Goal: Information Seeking & Learning: Learn about a topic

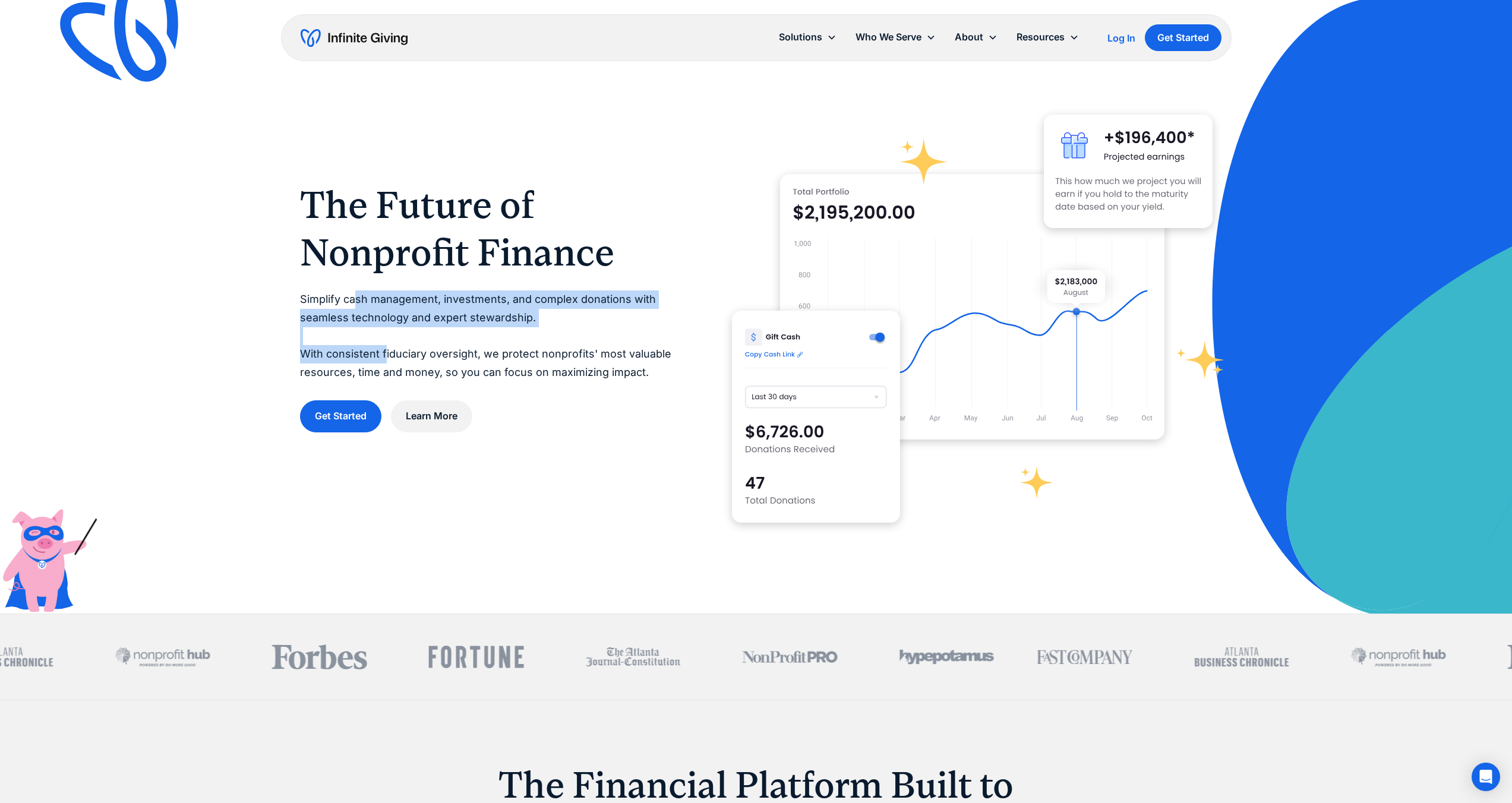
drag, startPoint x: 354, startPoint y: 298, endPoint x: 383, endPoint y: 357, distance: 65.7
click at [383, 357] on p "Simplify cash management, investments, and complex donations with seamless tech…" at bounding box center [492, 336] width 384 height 91
click at [383, 356] on p "Simplify cash management, investments, and complex donations with seamless tech…" at bounding box center [492, 336] width 384 height 91
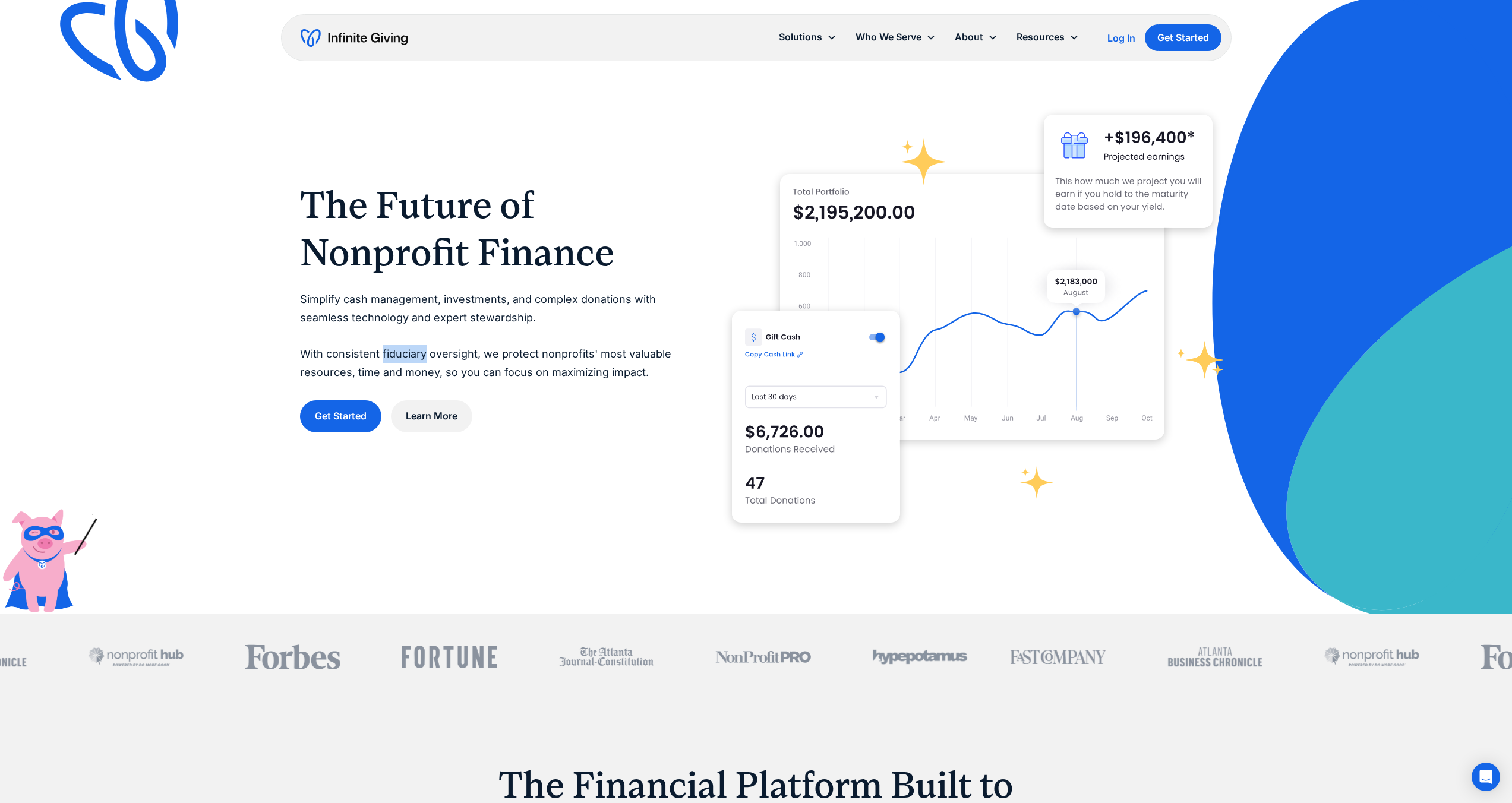
click at [383, 356] on p "Simplify cash management, investments, and complex donations with seamless tech…" at bounding box center [492, 336] width 384 height 91
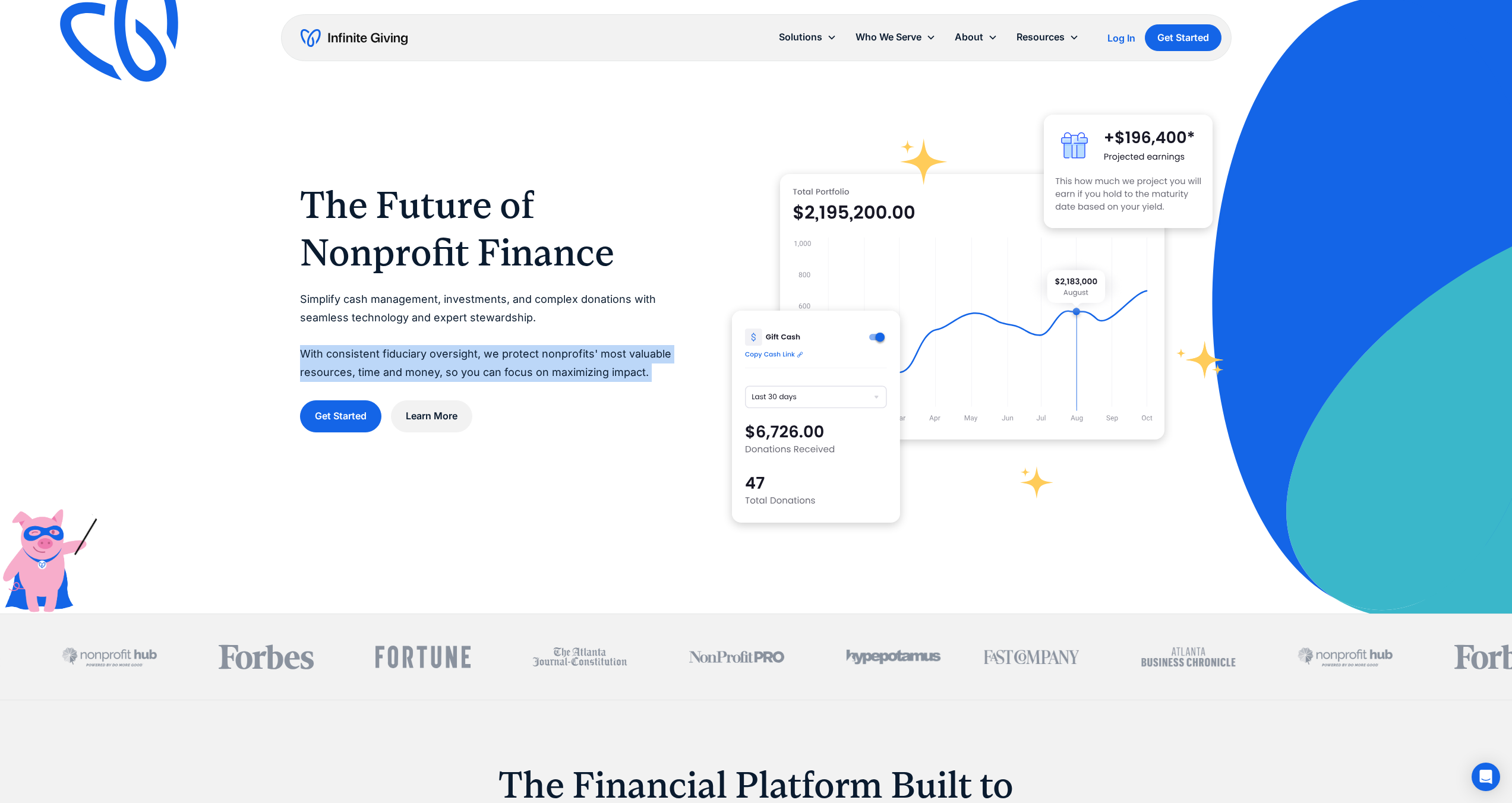
click at [383, 356] on p "Simplify cash management, investments, and complex donations with seamless tech…" at bounding box center [492, 336] width 384 height 91
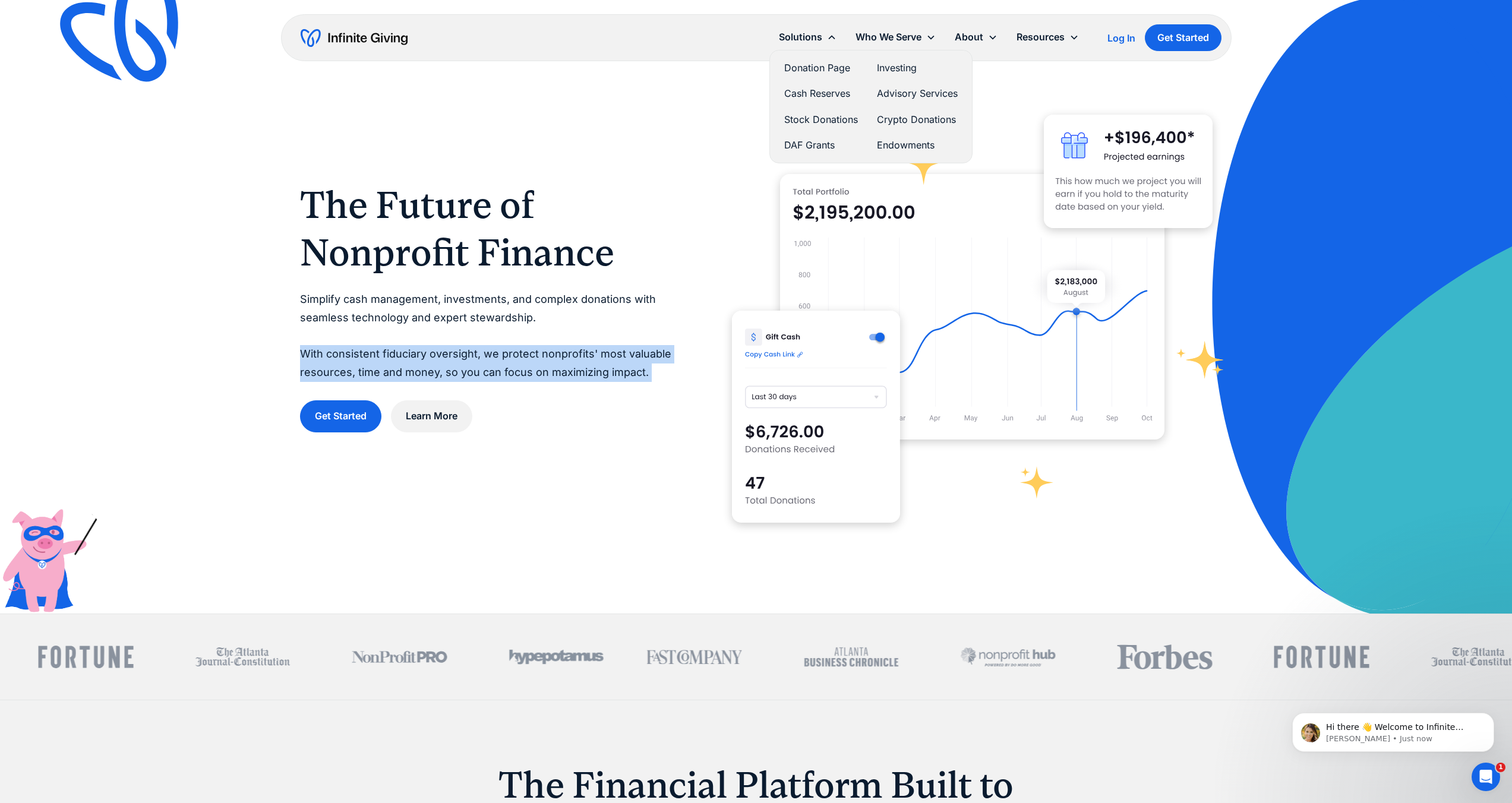
click at [885, 67] on link "Investing" at bounding box center [917, 68] width 80 height 16
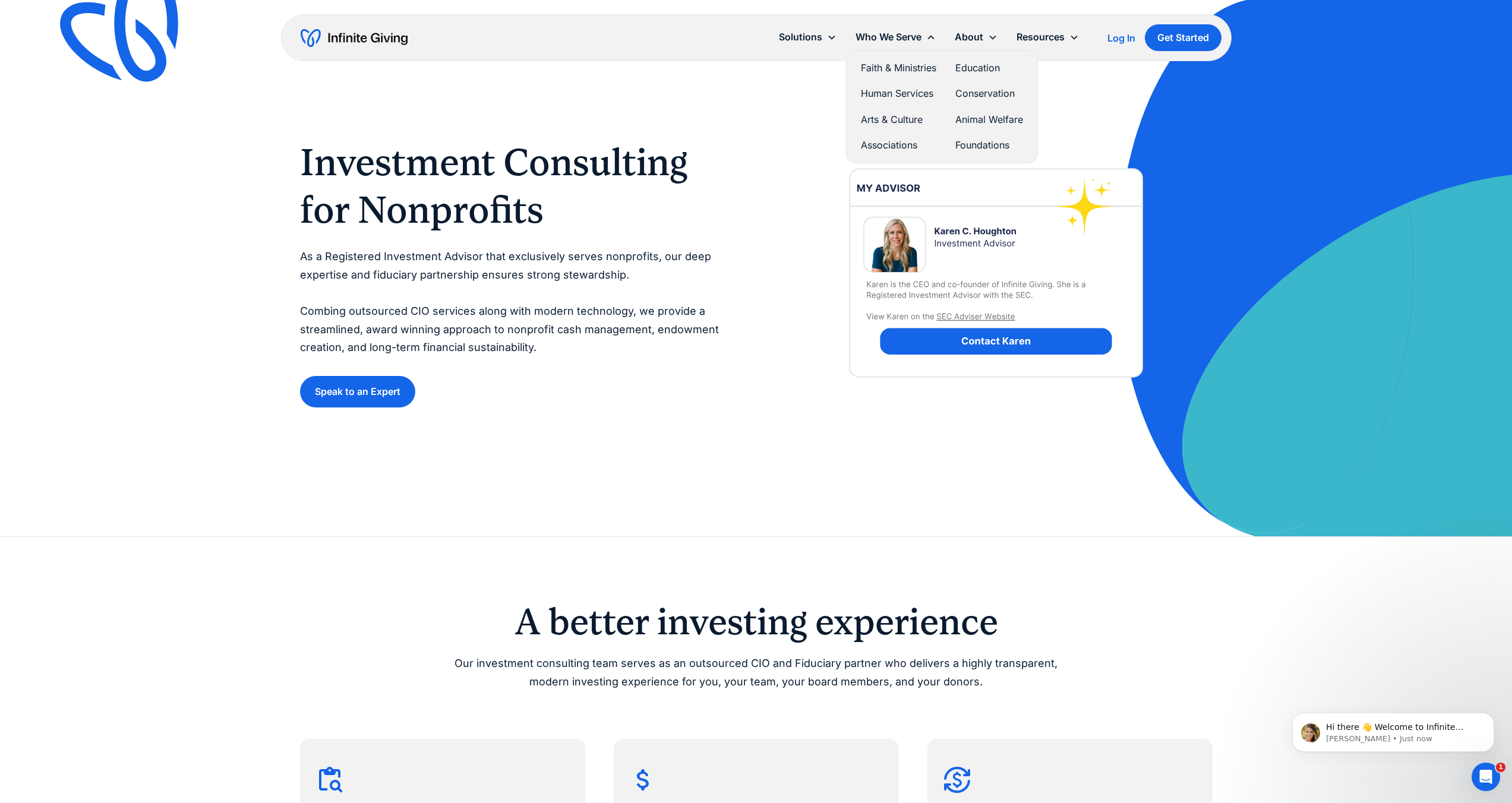
click at [998, 90] on link "Conservation" at bounding box center [989, 94] width 68 height 16
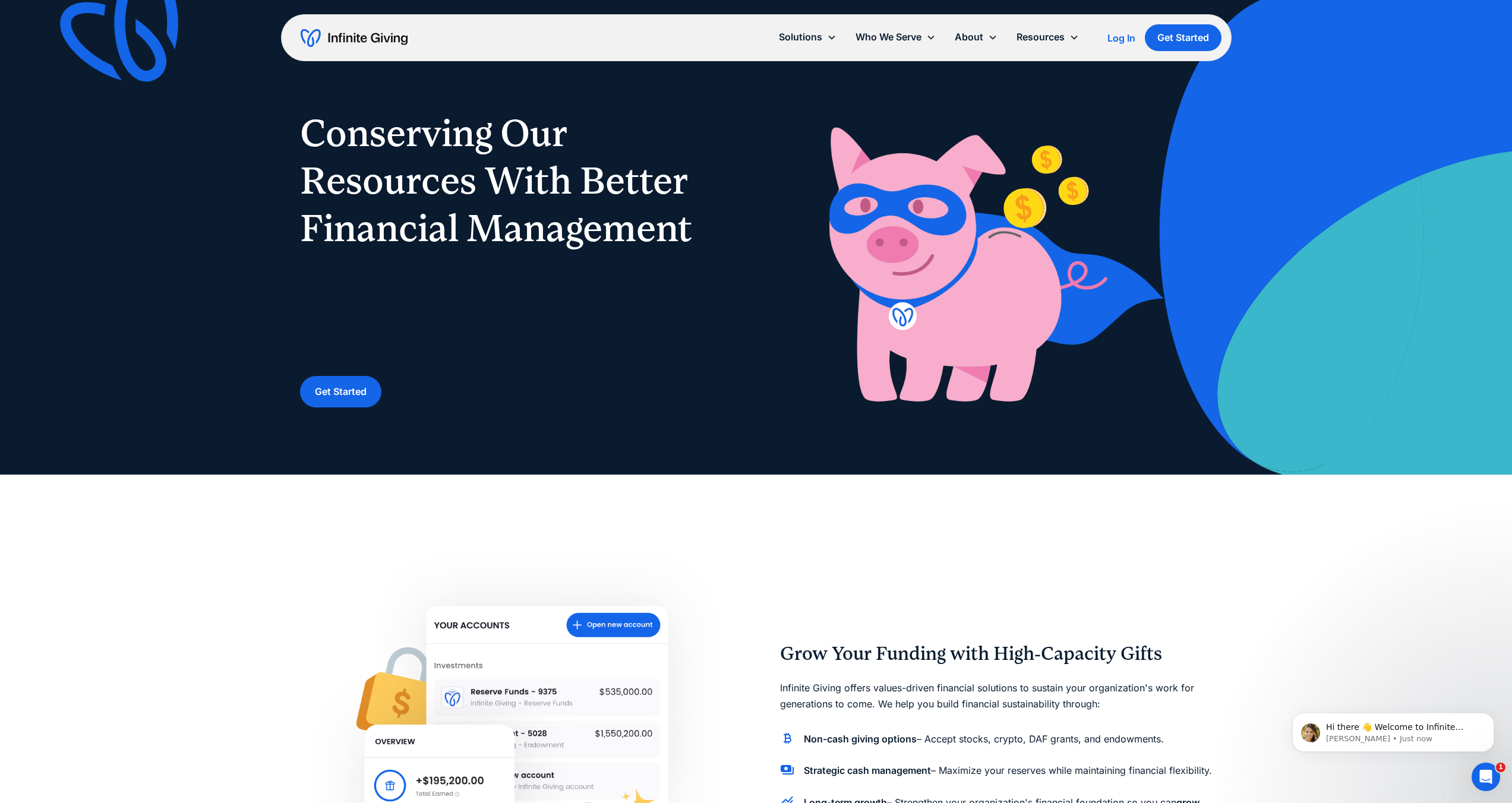
scroll to position [367, 0]
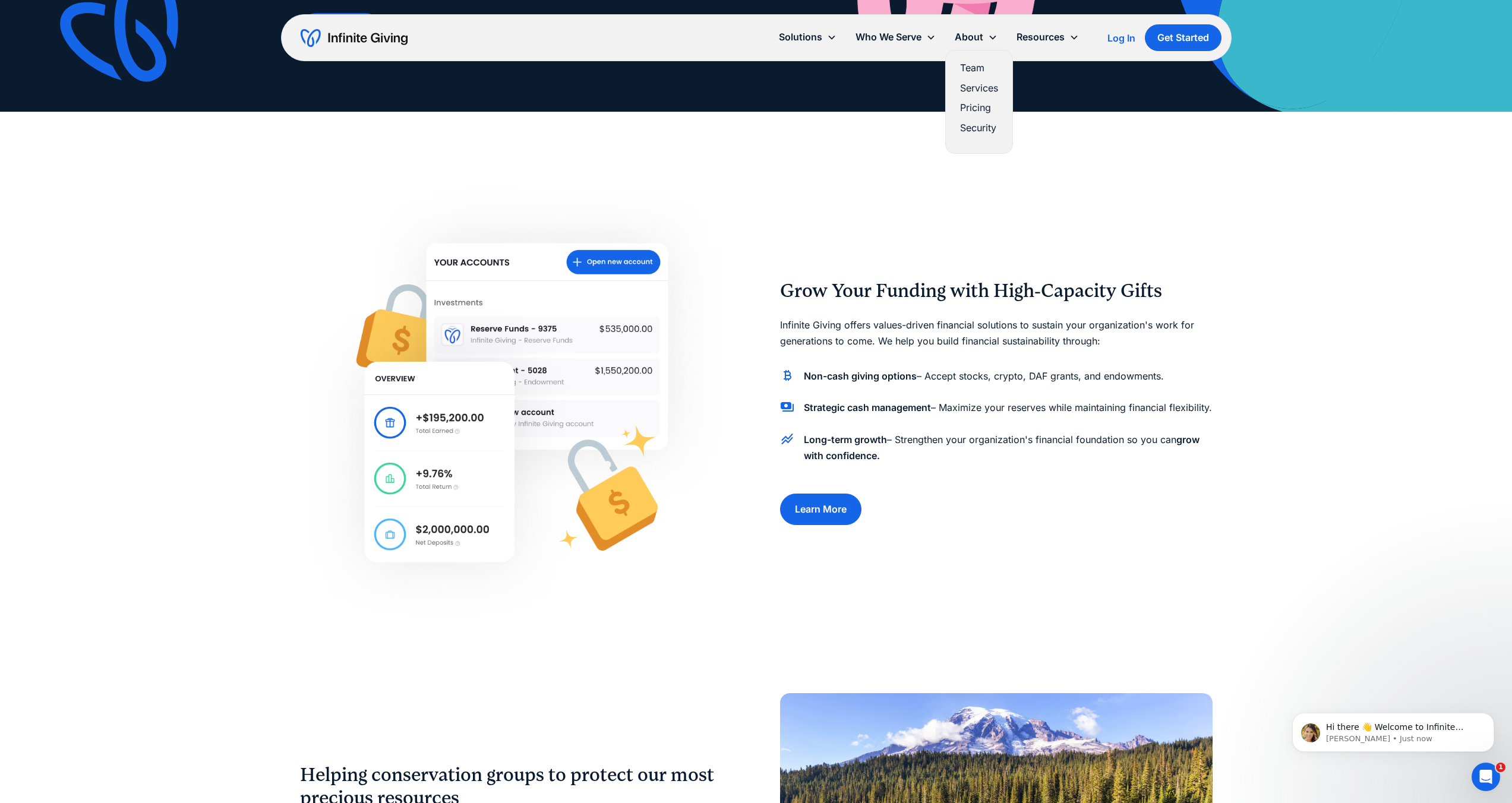
click at [962, 107] on link "Pricing" at bounding box center [979, 108] width 38 height 16
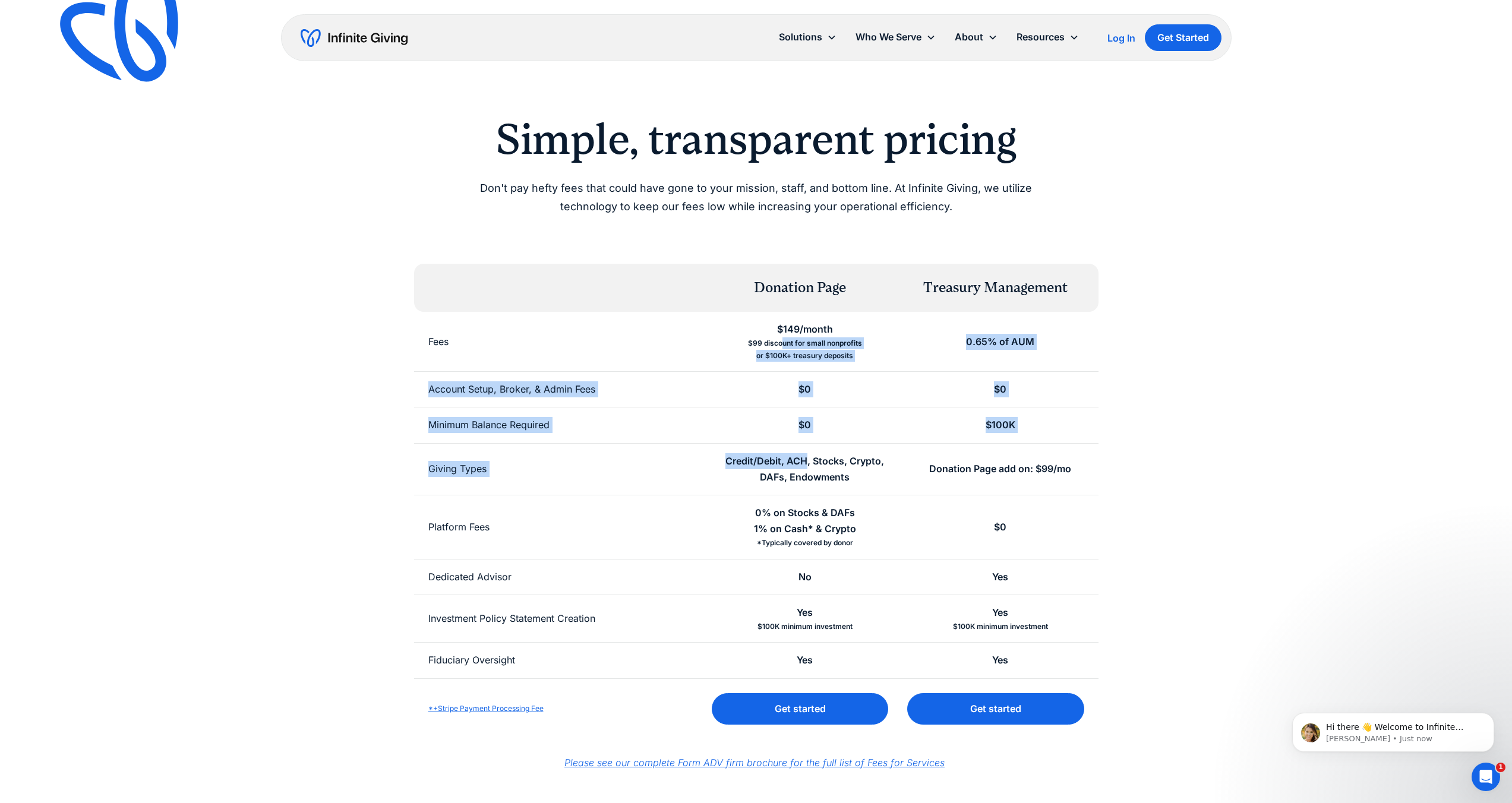
drag, startPoint x: 781, startPoint y: 343, endPoint x: 808, endPoint y: 462, distance: 122.0
click at [808, 462] on div "Donation Page Treasury Management Fees $149/month $99 discount for small nonpro…" at bounding box center [756, 502] width 685 height 475
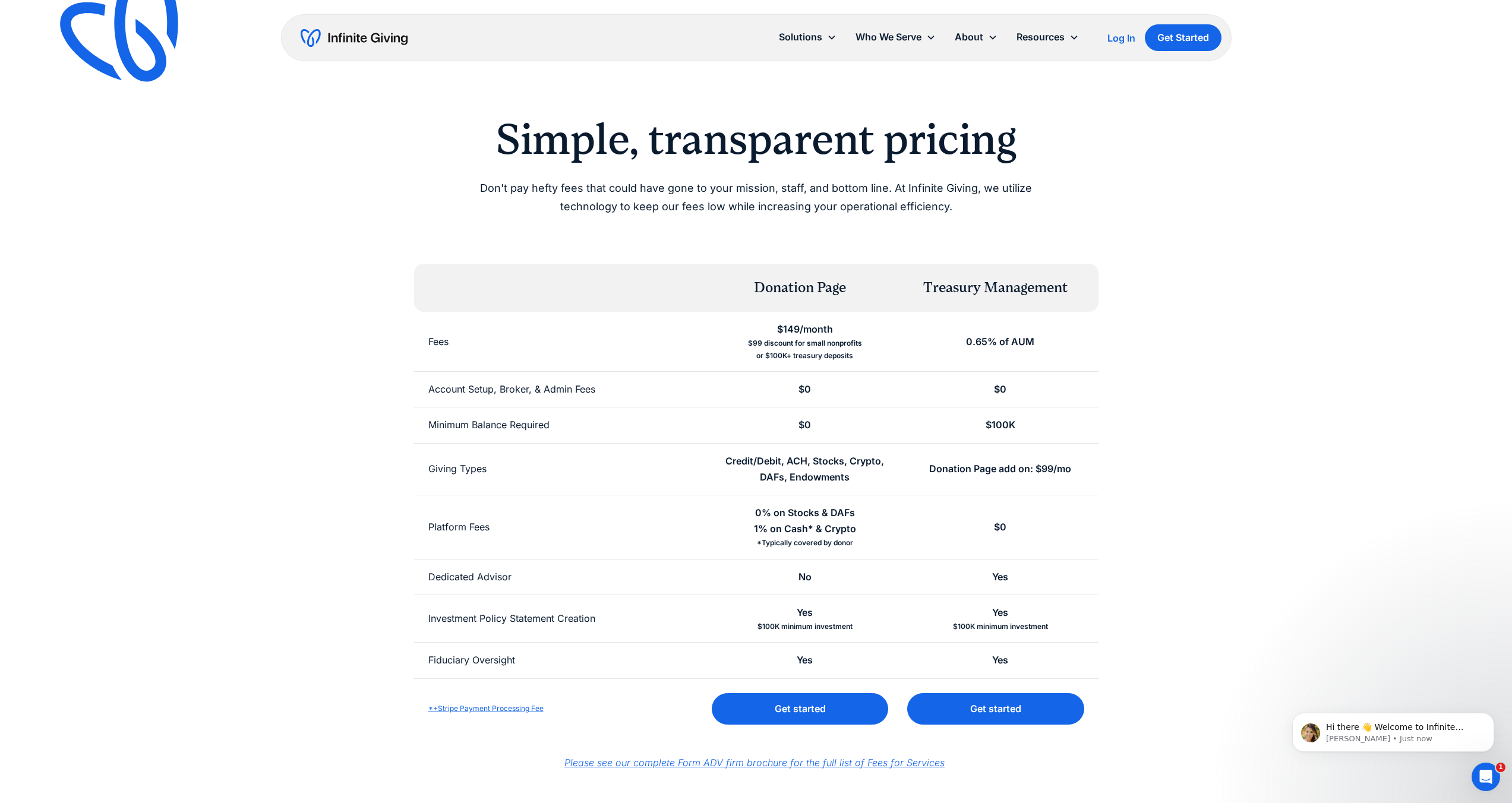
click at [809, 462] on div "Credit/Debit, ACH, Stocks, Crypto, DAFs, Endowments" at bounding box center [805, 469] width 167 height 32
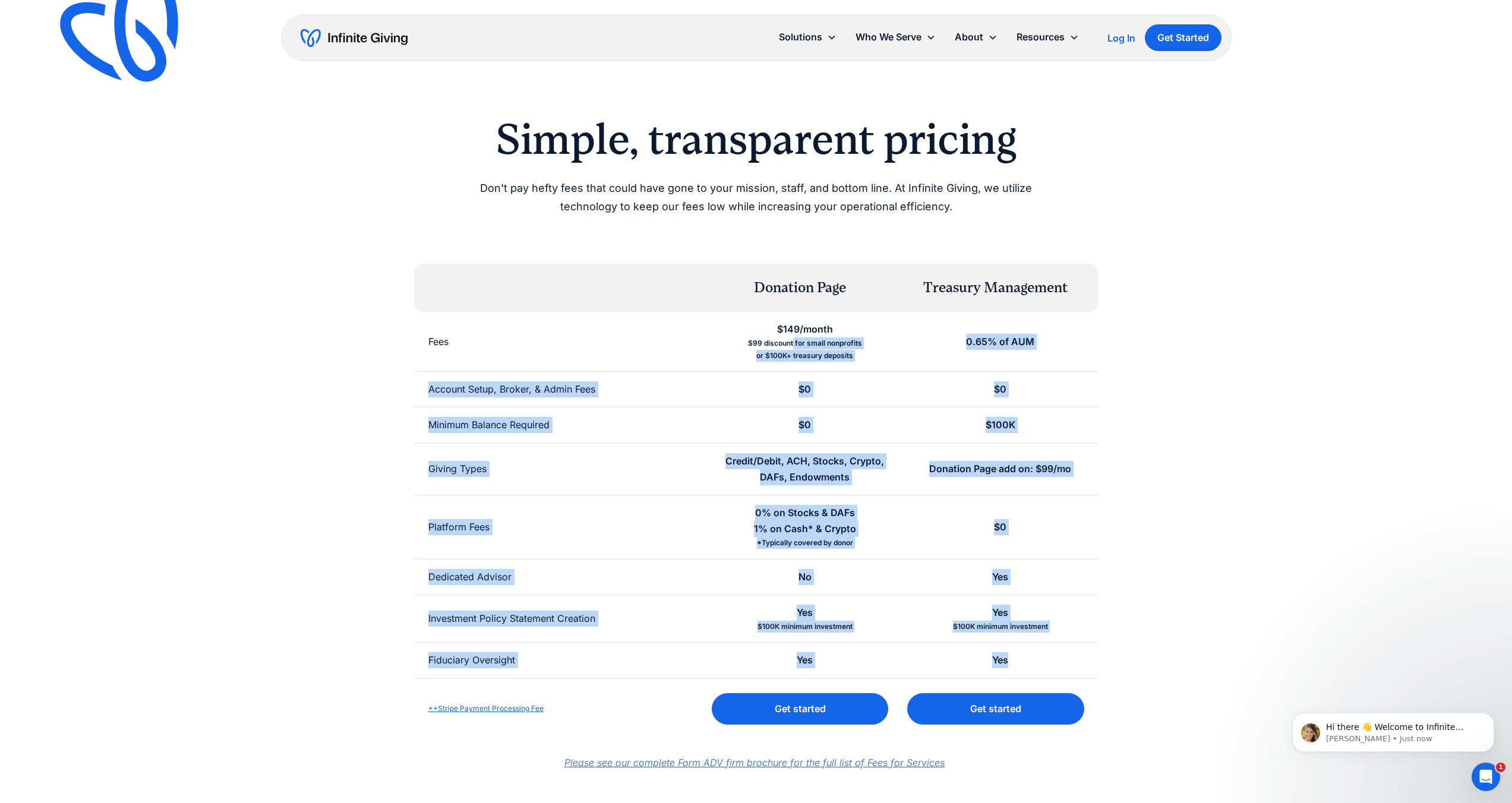
drag, startPoint x: 794, startPoint y: 347, endPoint x: 1045, endPoint y: 661, distance: 402.0
click at [1045, 661] on div "Donation Page Treasury Management Fees $149/month $99 discount for small nonpro…" at bounding box center [756, 502] width 685 height 475
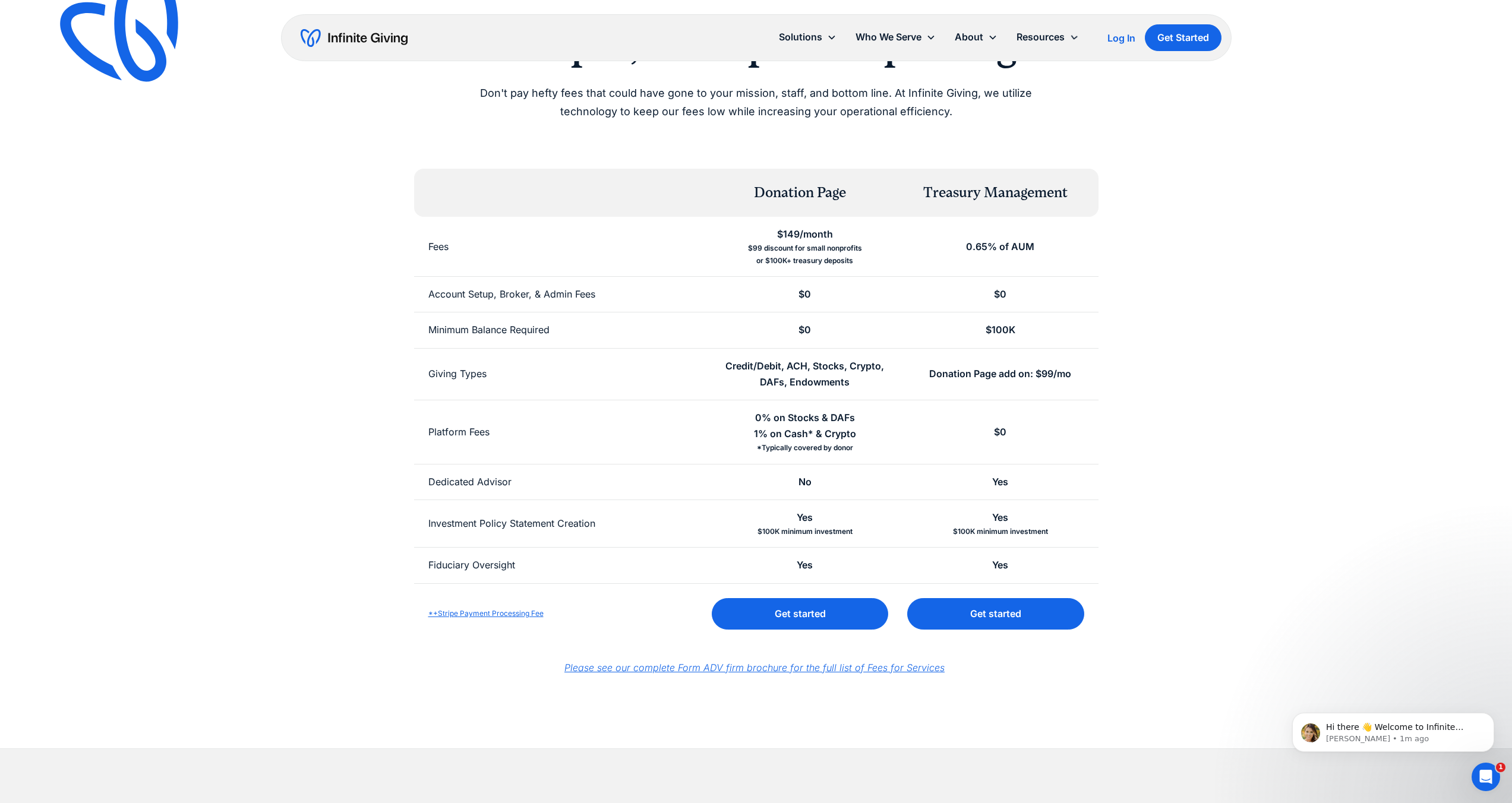
scroll to position [525, 0]
